Goal: Share content

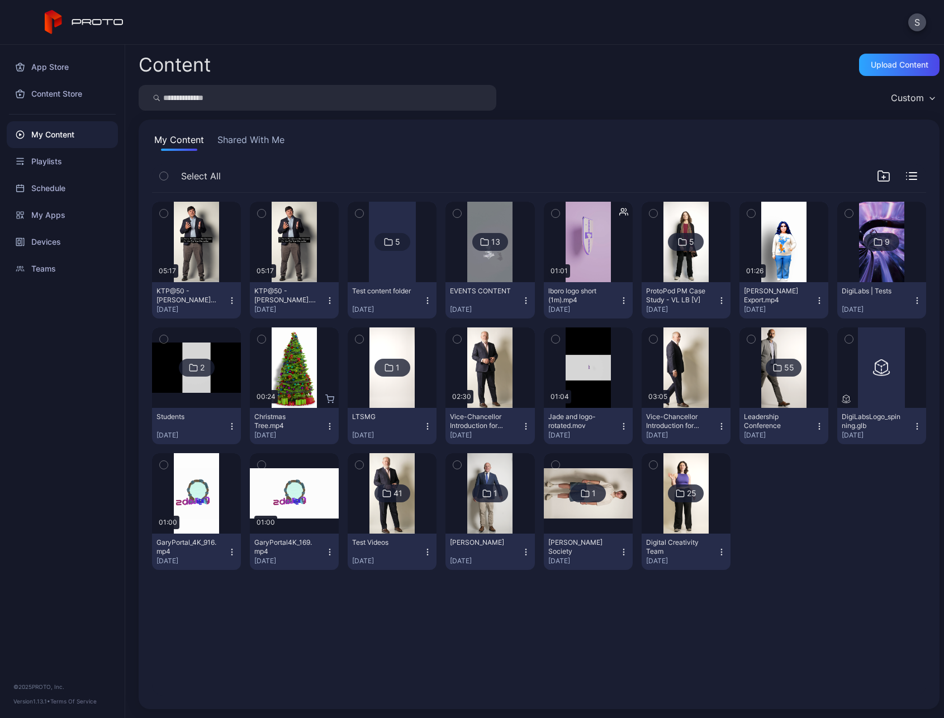
click at [391, 245] on div "5" at bounding box center [392, 242] width 36 height 18
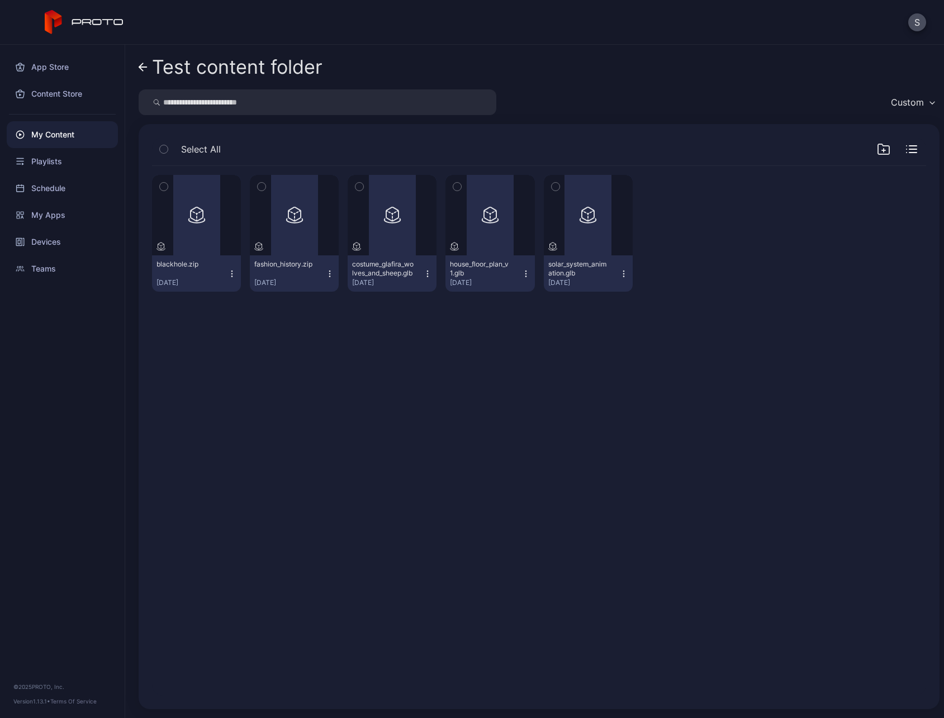
click at [151, 71] on link "Test content folder" at bounding box center [231, 67] width 184 height 27
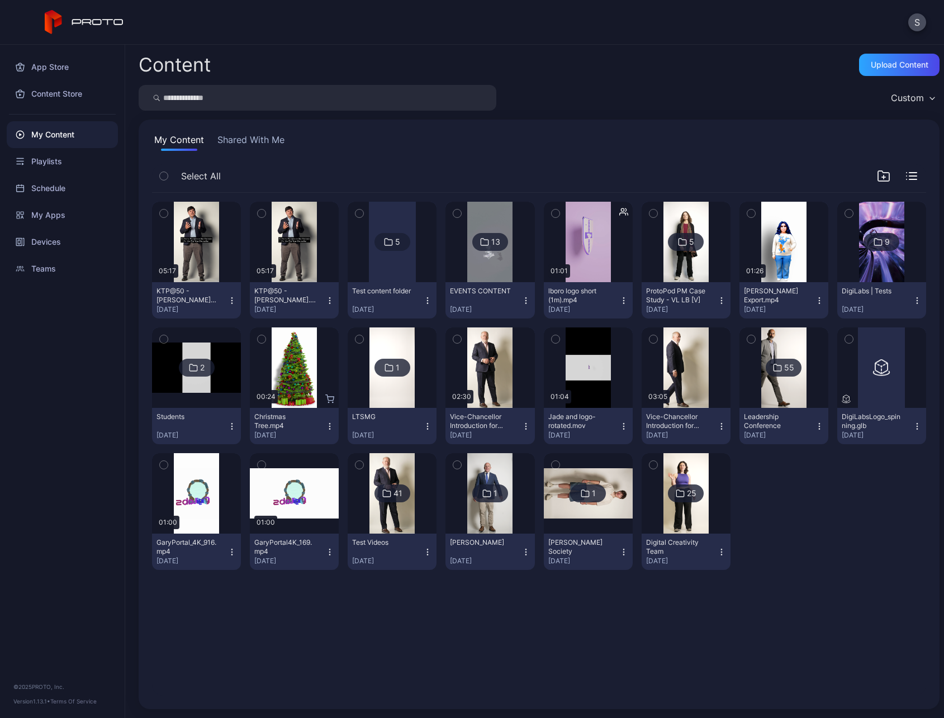
click at [399, 505] on img at bounding box center [391, 493] width 45 height 80
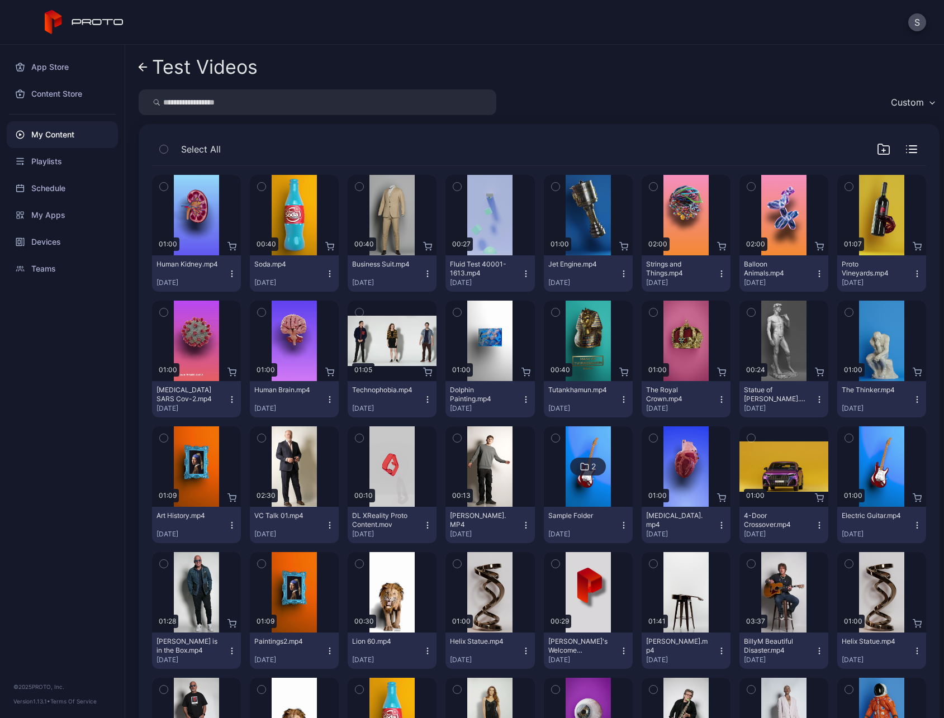
click at [619, 274] on icon "button" at bounding box center [623, 273] width 9 height 9
click at [551, 185] on icon "button" at bounding box center [555, 186] width 8 height 12
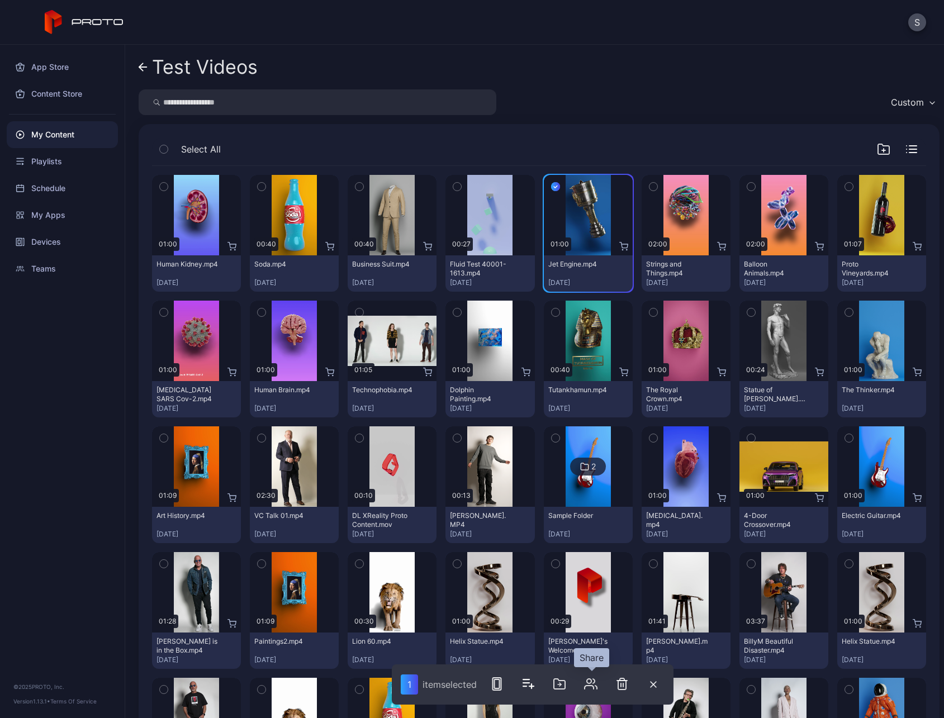
click at [590, 681] on icon "button" at bounding box center [590, 683] width 13 height 13
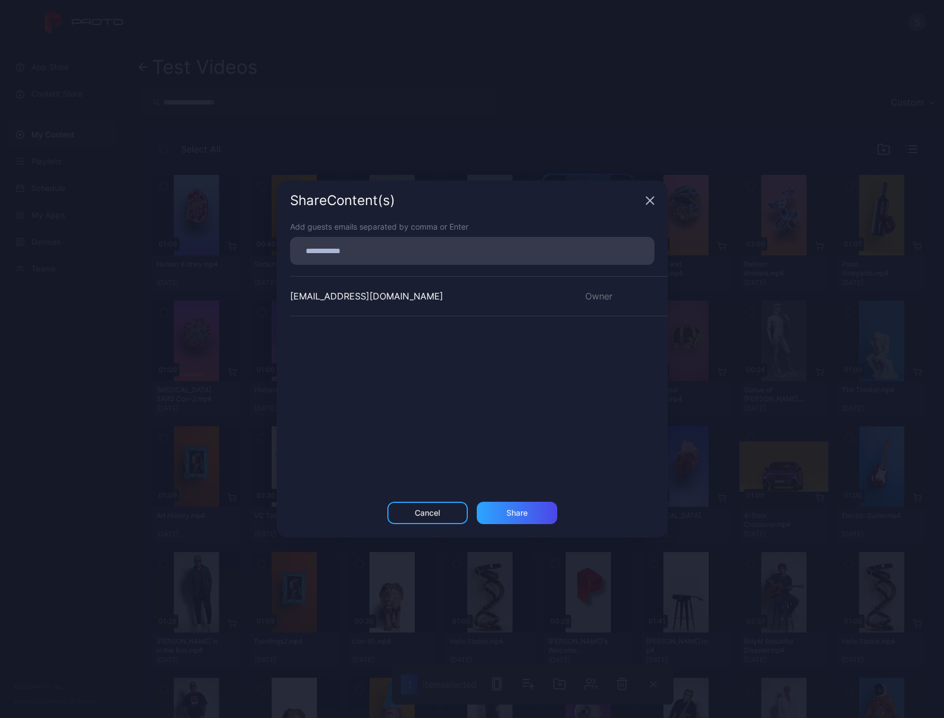
click at [647, 199] on icon "button" at bounding box center [649, 200] width 9 height 9
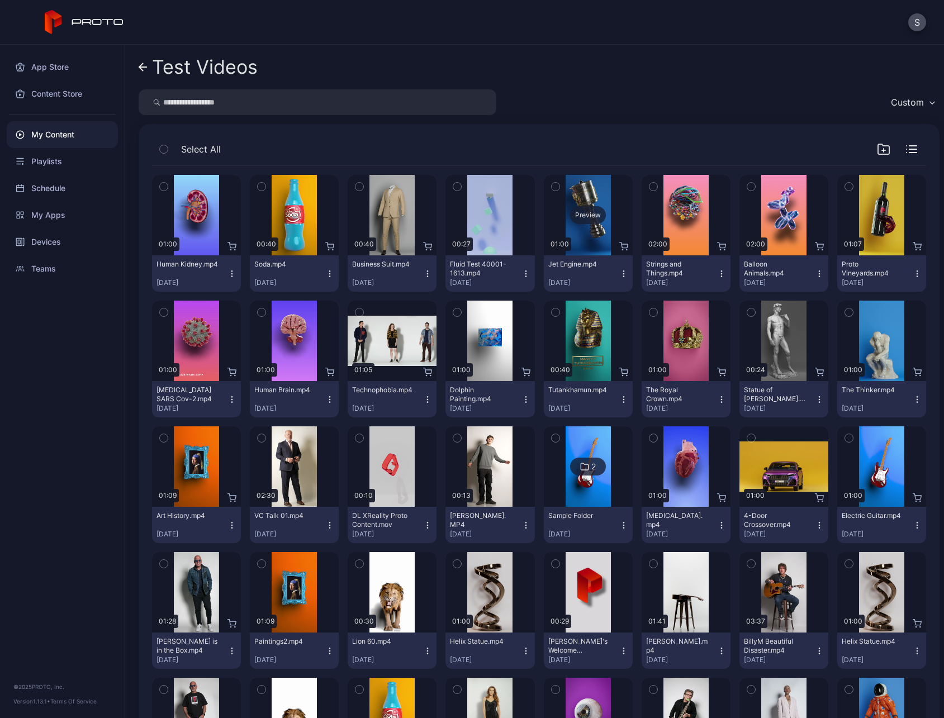
click at [585, 221] on div "Preview" at bounding box center [588, 215] width 36 height 18
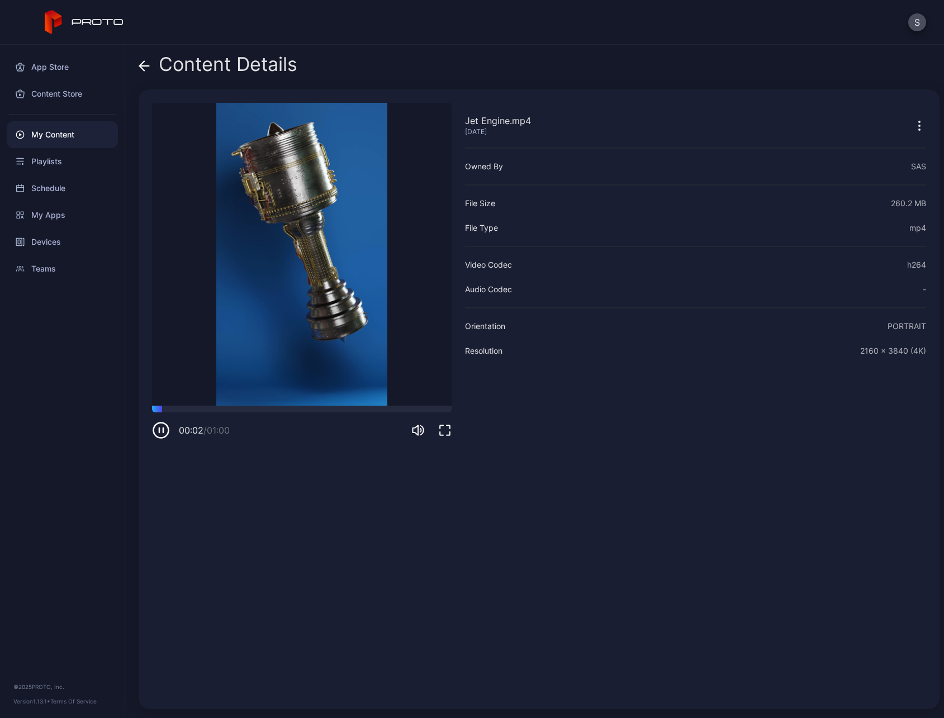
click at [912, 134] on button "button" at bounding box center [918, 125] width 13 height 22
click at [640, 455] on div "Jet Engine.mp4 [DATE] Owned By SAS File Size 260.2 MB File Type mp4 Video Codec…" at bounding box center [695, 399] width 461 height 593
click at [153, 69] on div "Content Details" at bounding box center [218, 67] width 159 height 27
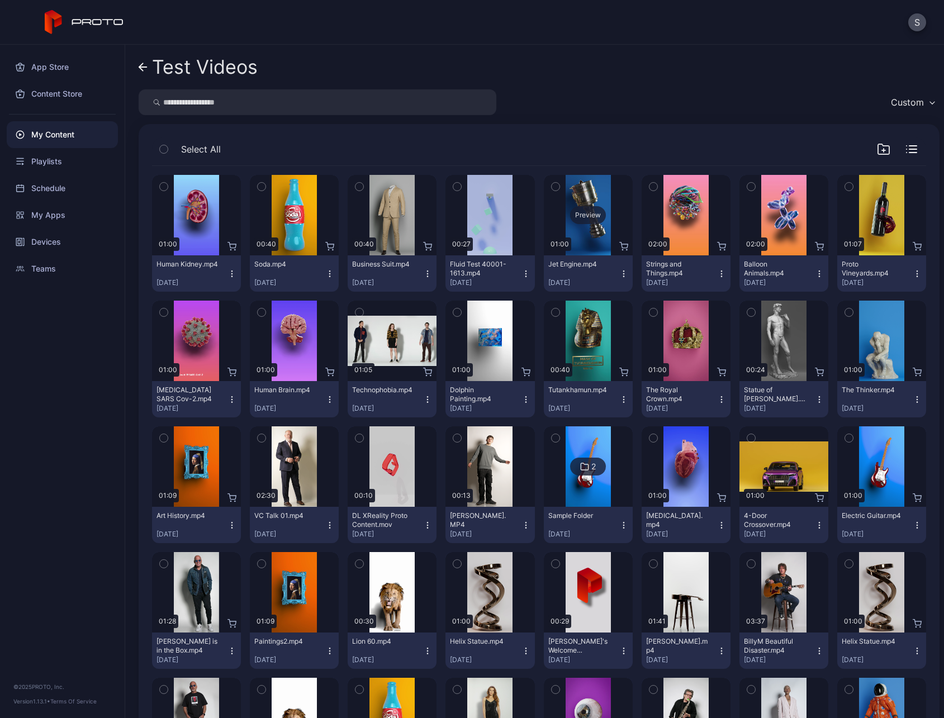
click at [583, 224] on div "Preview" at bounding box center [588, 215] width 89 height 80
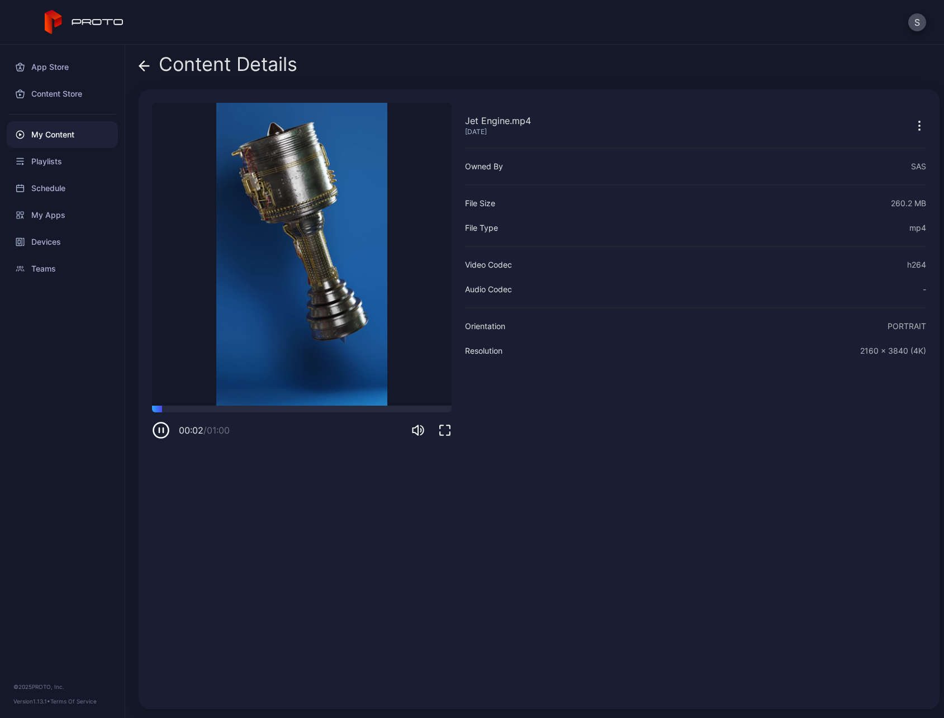
click at [163, 432] on icon "button" at bounding box center [163, 430] width 0 height 4
click at [916, 18] on button "S" at bounding box center [917, 22] width 18 height 18
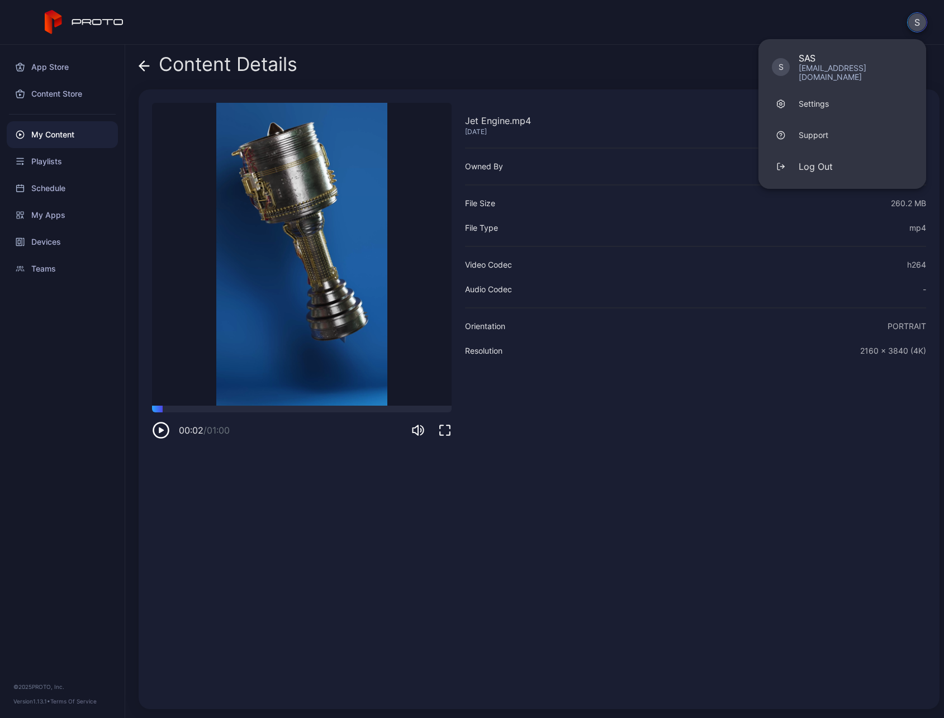
click at [916, 18] on button "S" at bounding box center [917, 22] width 20 height 20
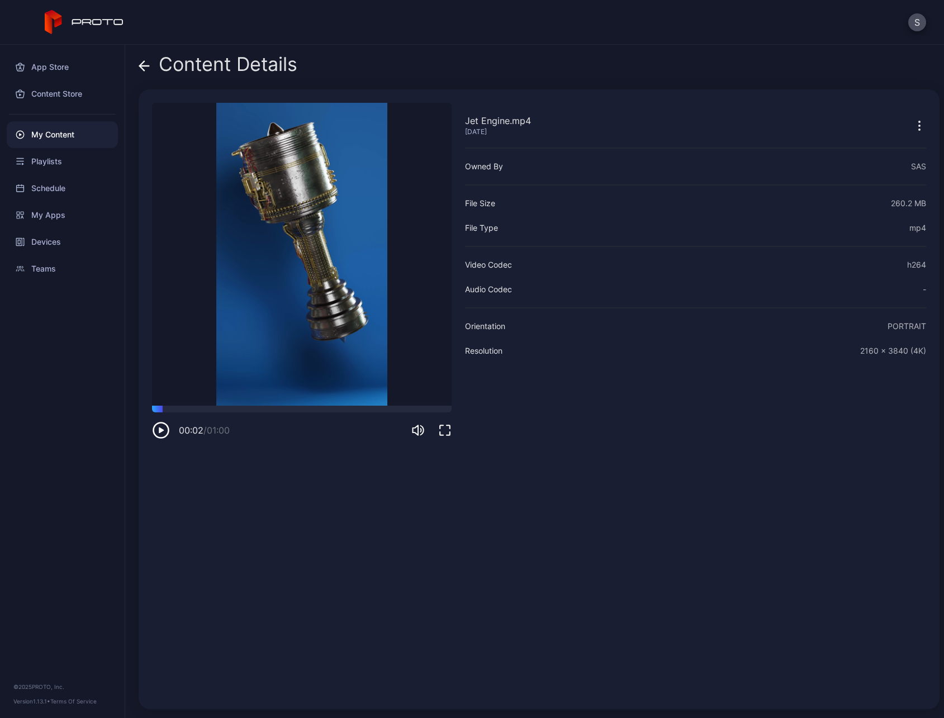
click at [912, 125] on icon "button" at bounding box center [918, 125] width 13 height 13
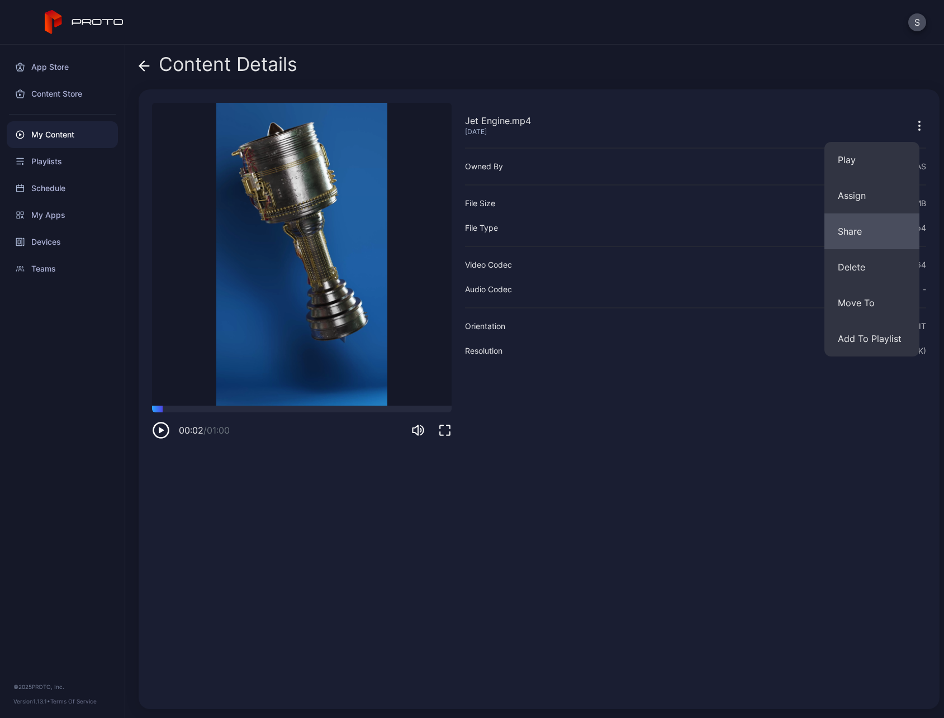
click at [884, 236] on button "Share" at bounding box center [871, 231] width 95 height 36
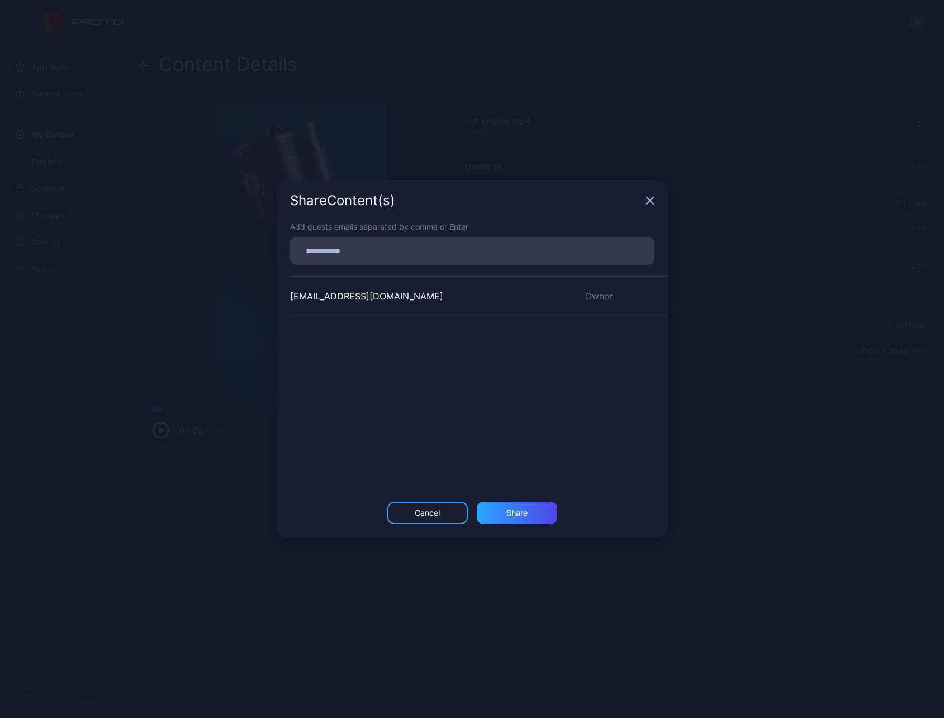
click at [651, 203] on icon "button" at bounding box center [649, 200] width 9 height 9
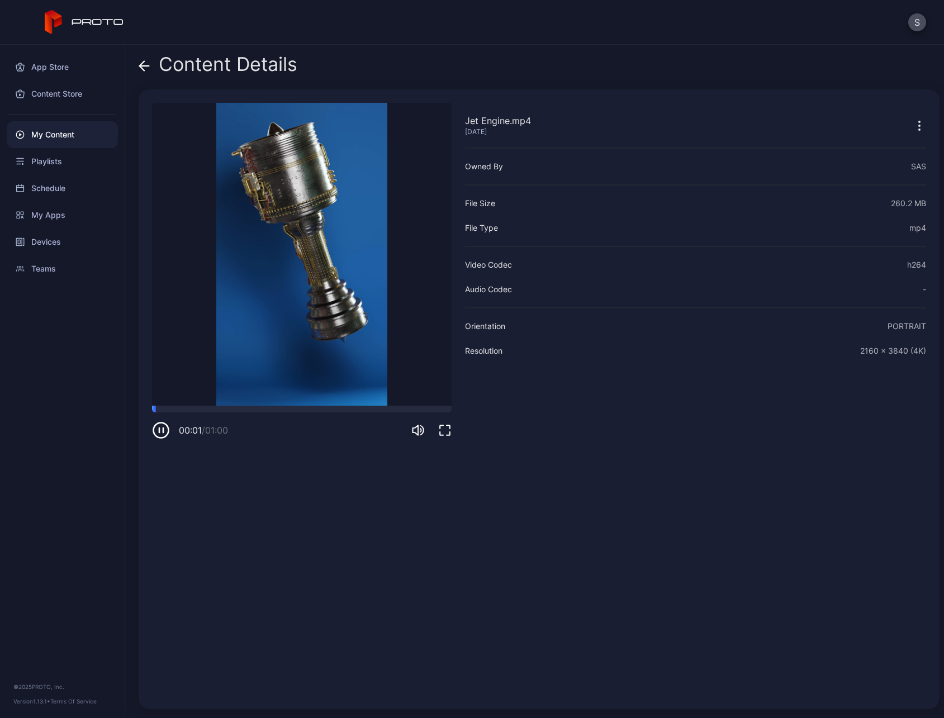
click at [912, 135] on button "button" at bounding box center [918, 125] width 13 height 22
click at [801, 358] on div "Jet Engine.mp4 [DATE] Owned By SAS File Size 260.2 MB File Type mp4 Video Codec…" at bounding box center [695, 399] width 461 height 593
click at [139, 63] on icon at bounding box center [144, 65] width 11 height 11
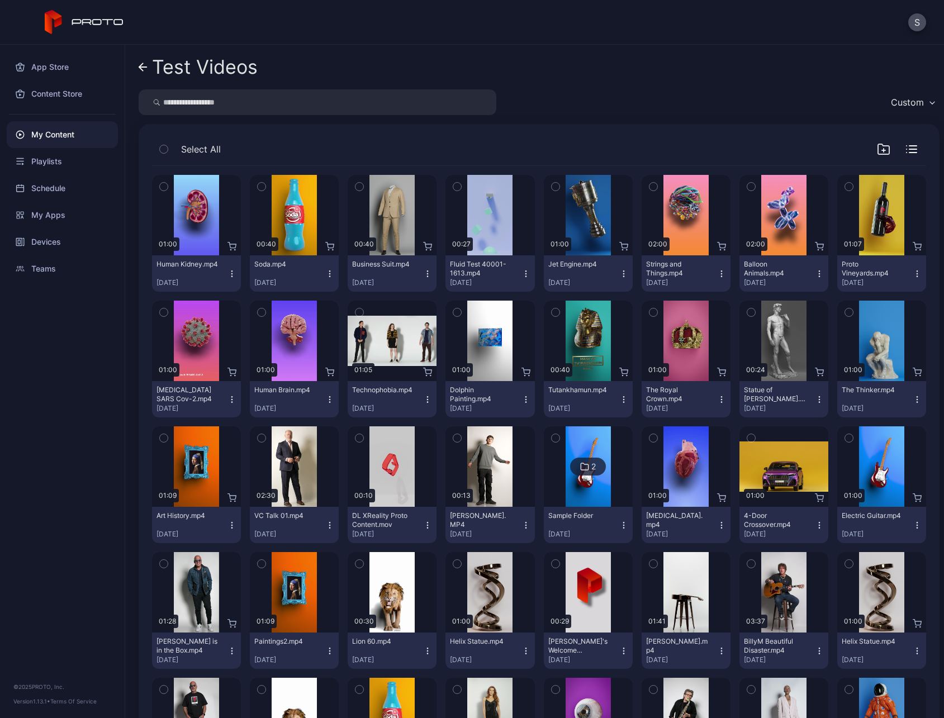
click at [551, 190] on icon "button" at bounding box center [555, 186] width 8 height 12
